Goal: Information Seeking & Learning: Check status

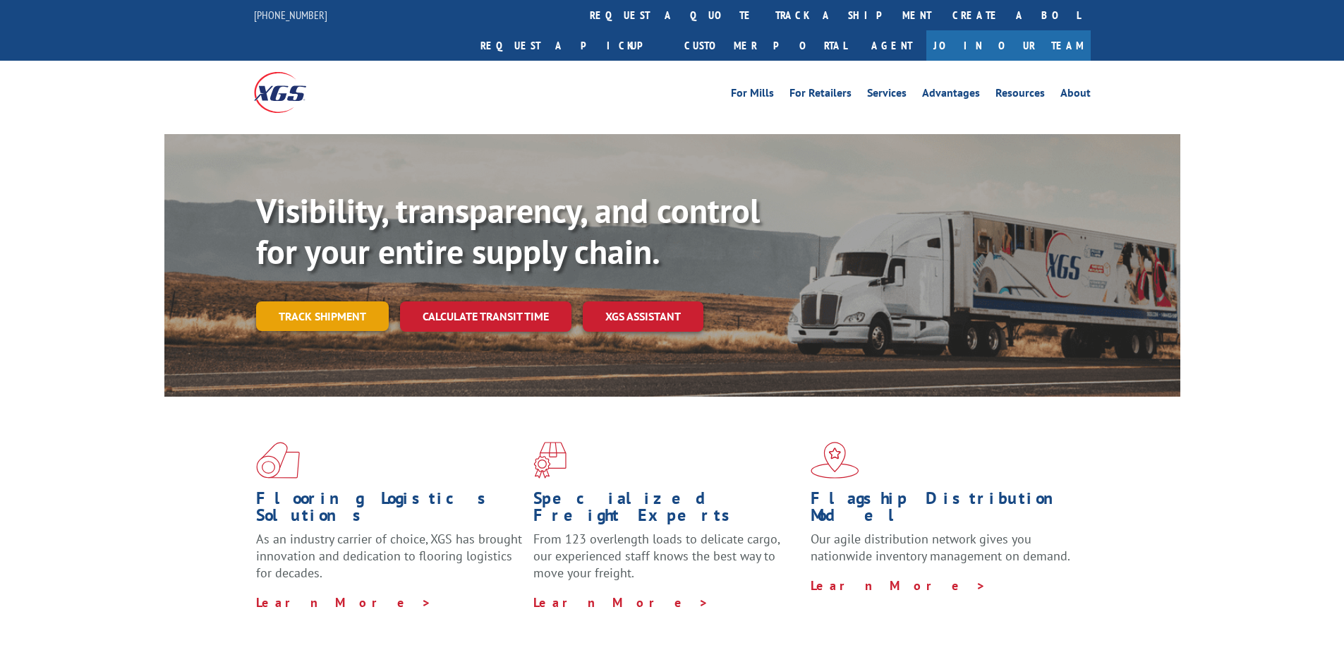
click at [352, 301] on link "Track shipment" at bounding box center [322, 316] width 133 height 30
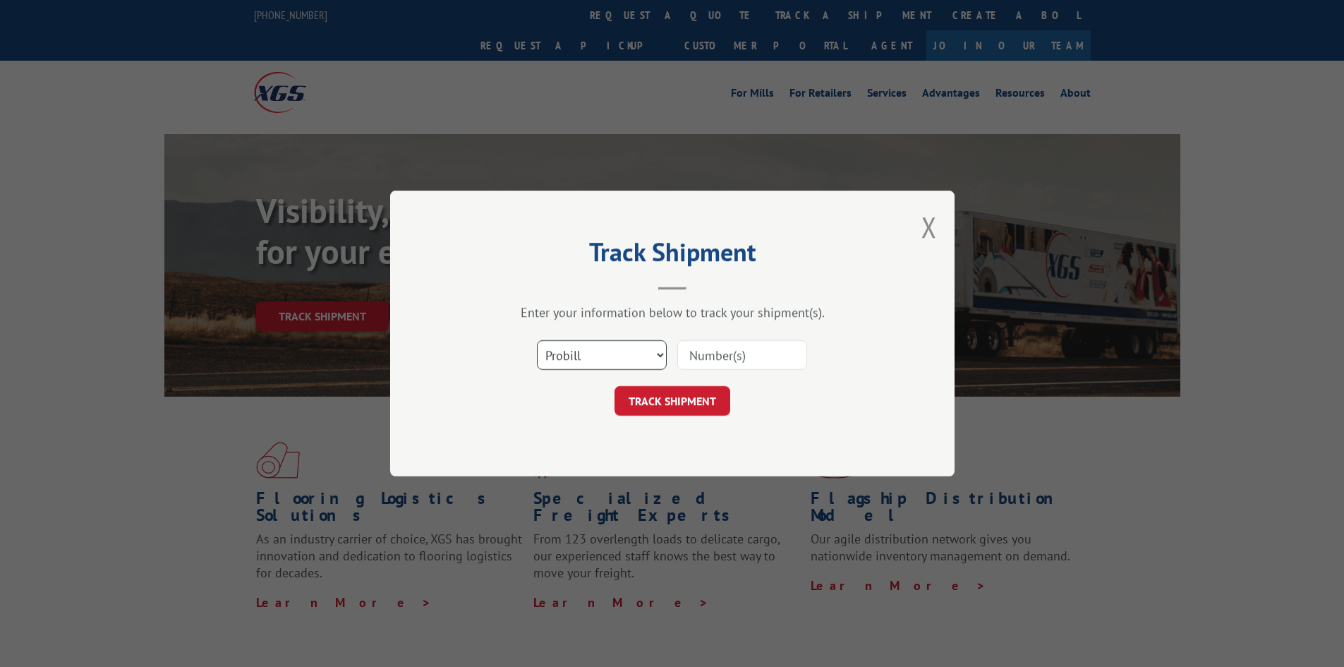
click at [581, 351] on select "Select category... Probill BOL PO" at bounding box center [602, 355] width 130 height 30
select select "po"
click at [537, 340] on select "Select category... Probill BOL PO" at bounding box center [602, 355] width 130 height 30
click at [701, 355] on input at bounding box center [742, 355] width 130 height 30
paste input "37534194"
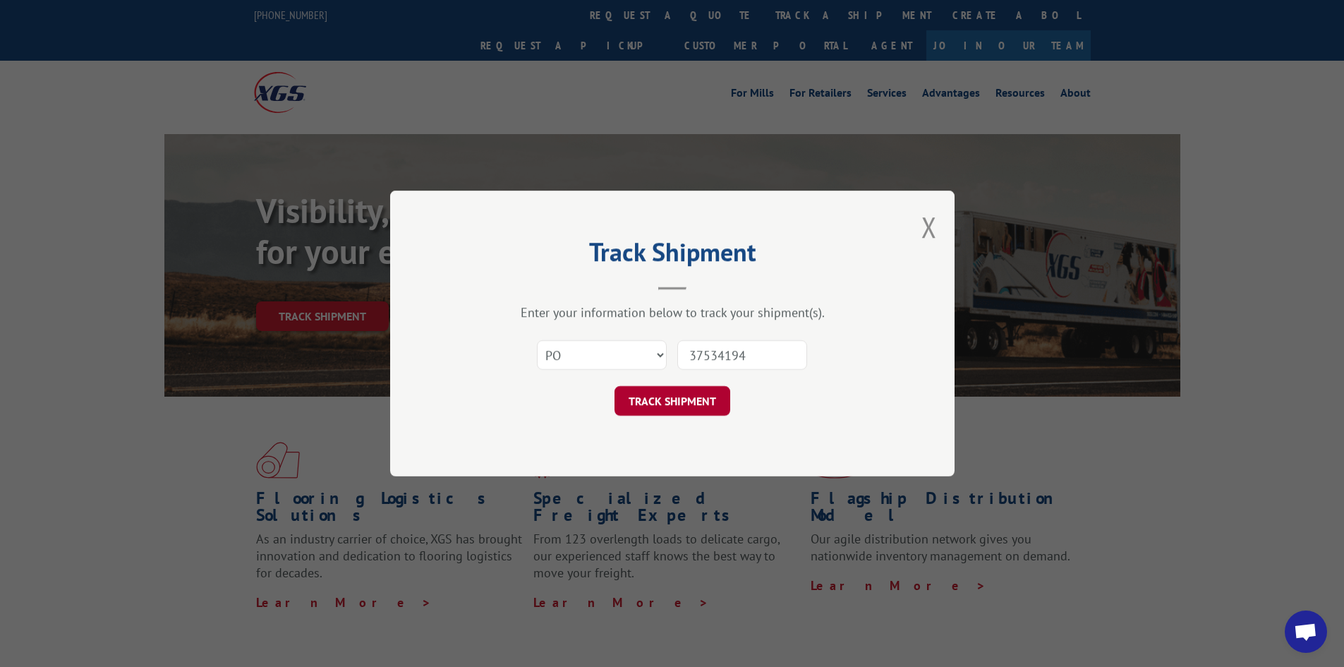
type input "37534194"
click at [674, 405] on button "TRACK SHIPMENT" at bounding box center [672, 401] width 116 height 30
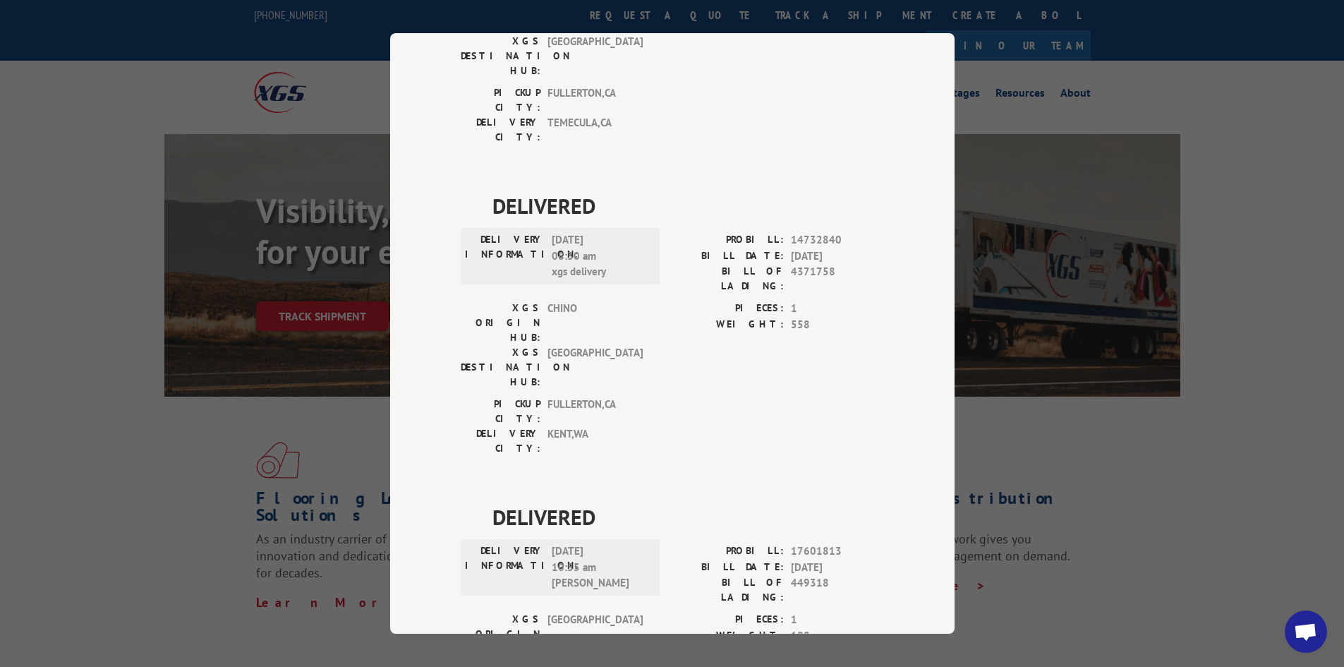
scroll to position [269, 0]
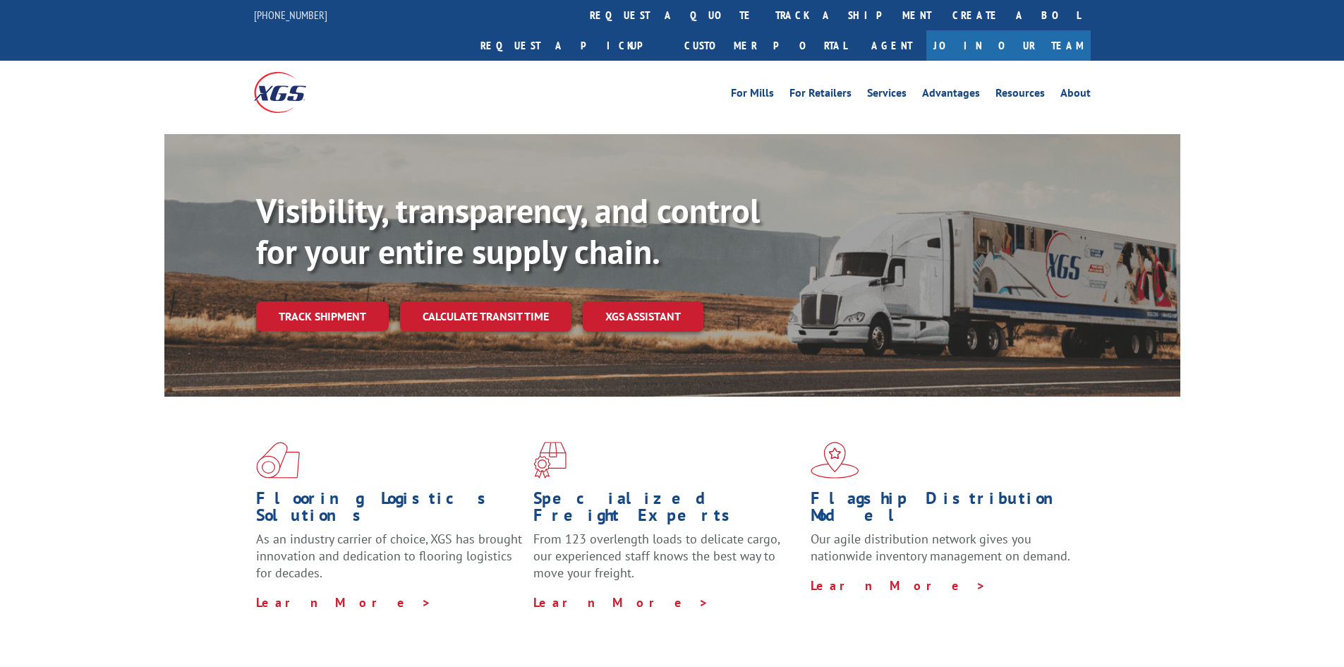
drag, startPoint x: 315, startPoint y: 284, endPoint x: 399, endPoint y: 289, distance: 84.8
click at [315, 301] on link "Track shipment" at bounding box center [322, 316] width 133 height 30
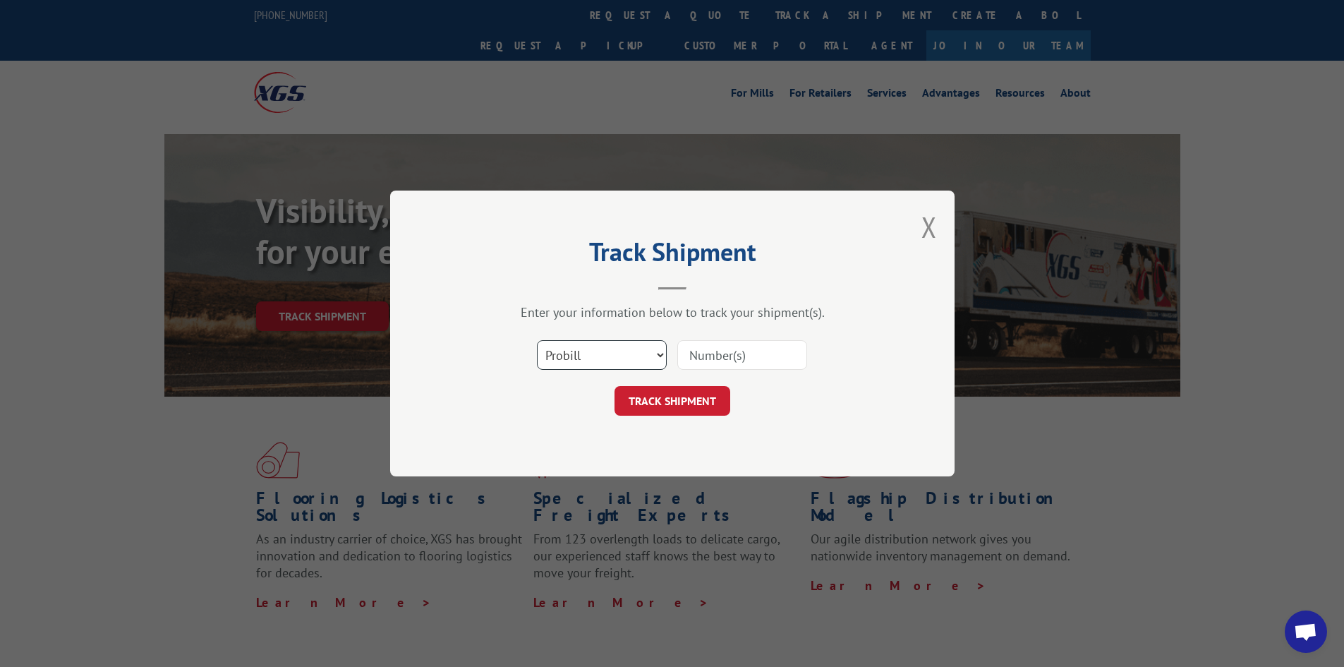
click at [584, 353] on select "Select category... Probill BOL PO" at bounding box center [602, 355] width 130 height 30
select select "po"
click at [537, 340] on select "Select category... Probill BOL PO" at bounding box center [602, 355] width 130 height 30
click at [688, 363] on input at bounding box center [742, 355] width 130 height 30
paste input "03525813"
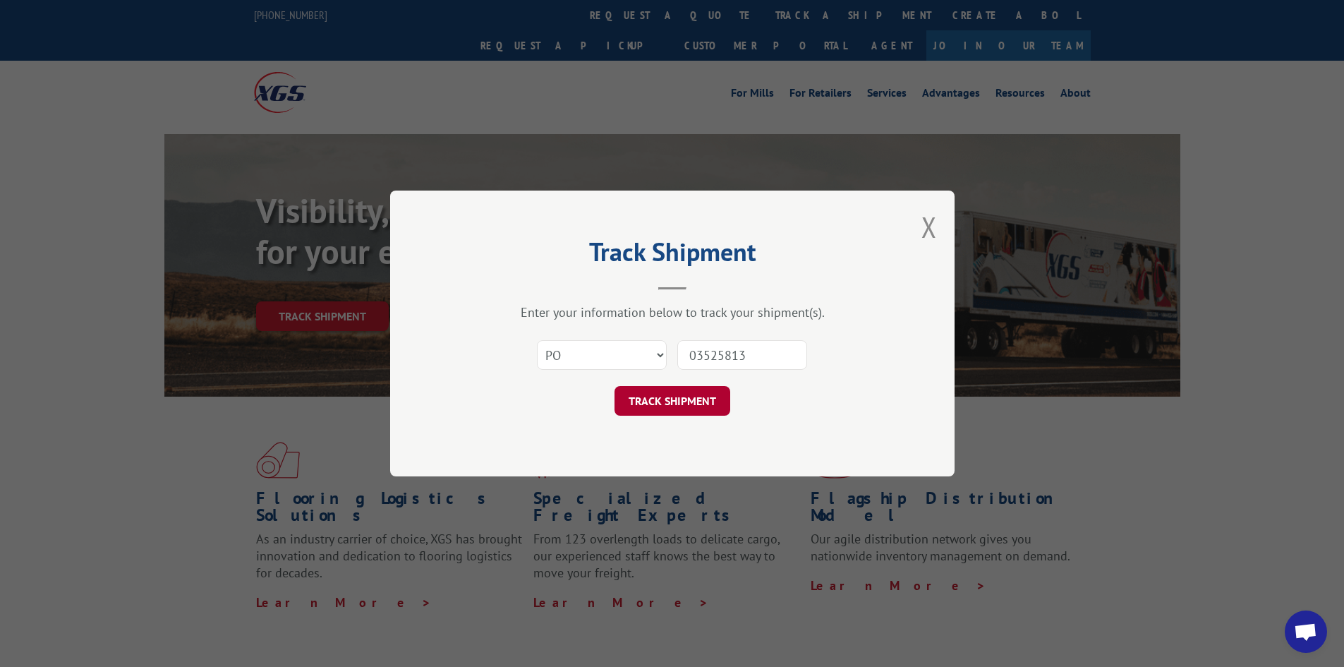
type input "03525813"
click at [680, 395] on button "TRACK SHIPMENT" at bounding box center [672, 401] width 116 height 30
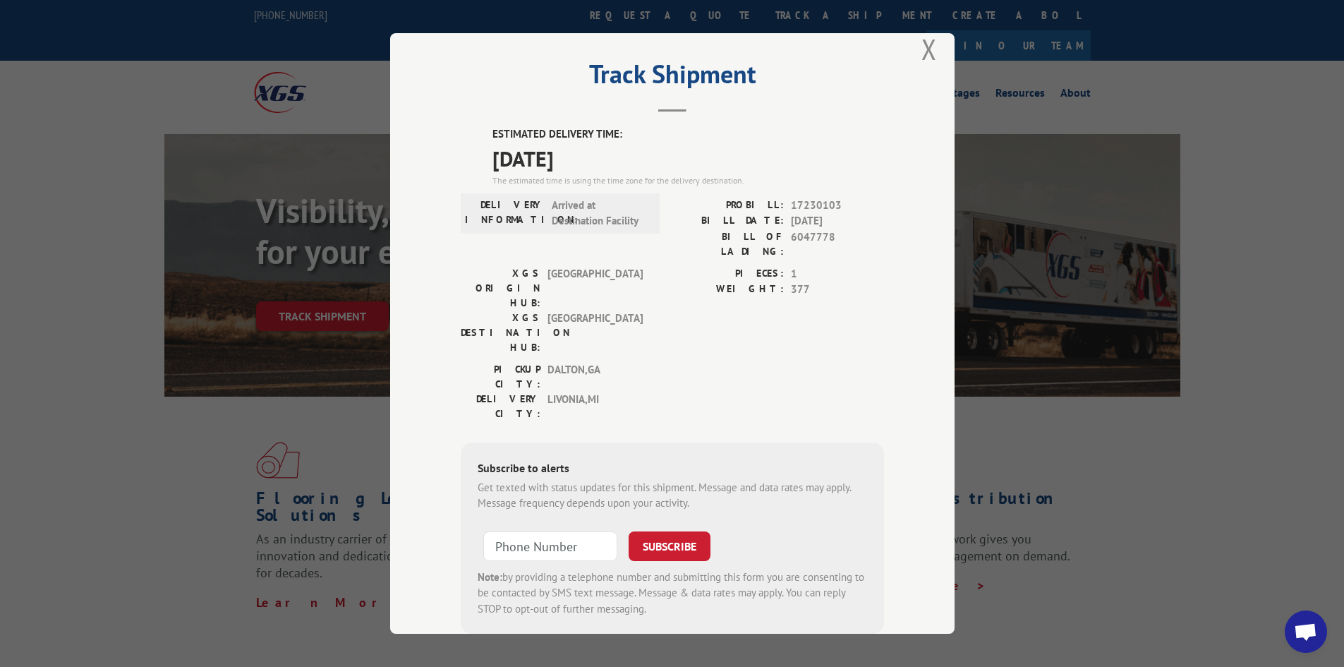
scroll to position [37, 0]
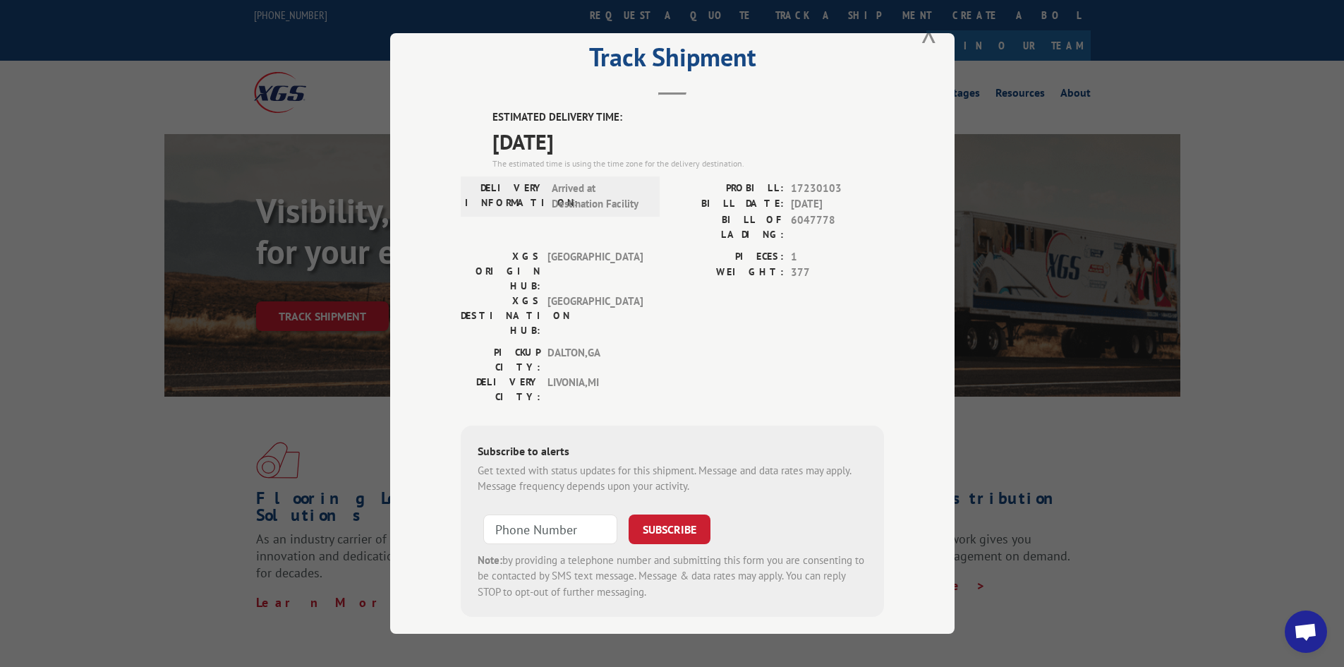
drag, startPoint x: 484, startPoint y: 106, endPoint x: 614, endPoint y: 135, distance: 133.0
click at [614, 135] on div "Track Shipment ESTIMATED DELIVERY TIME: [DATE] The estimated time is using the …" at bounding box center [672, 333] width 564 height 600
copy div "ESTIMATED DELIVERY TIME: [DATE]"
